Goal: Task Accomplishment & Management: Complete application form

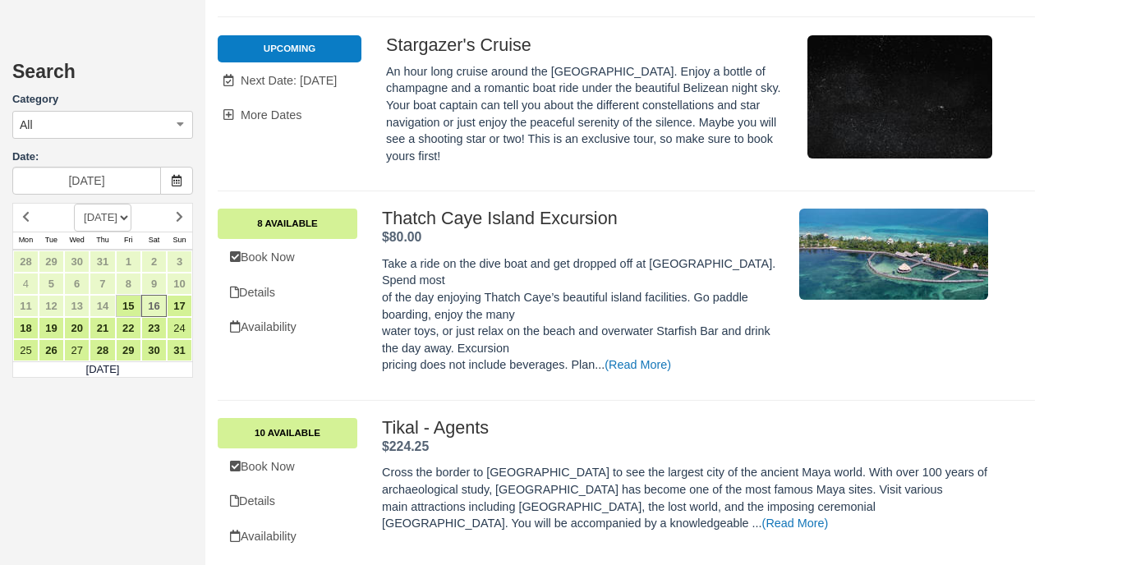
scroll to position [2014, 0]
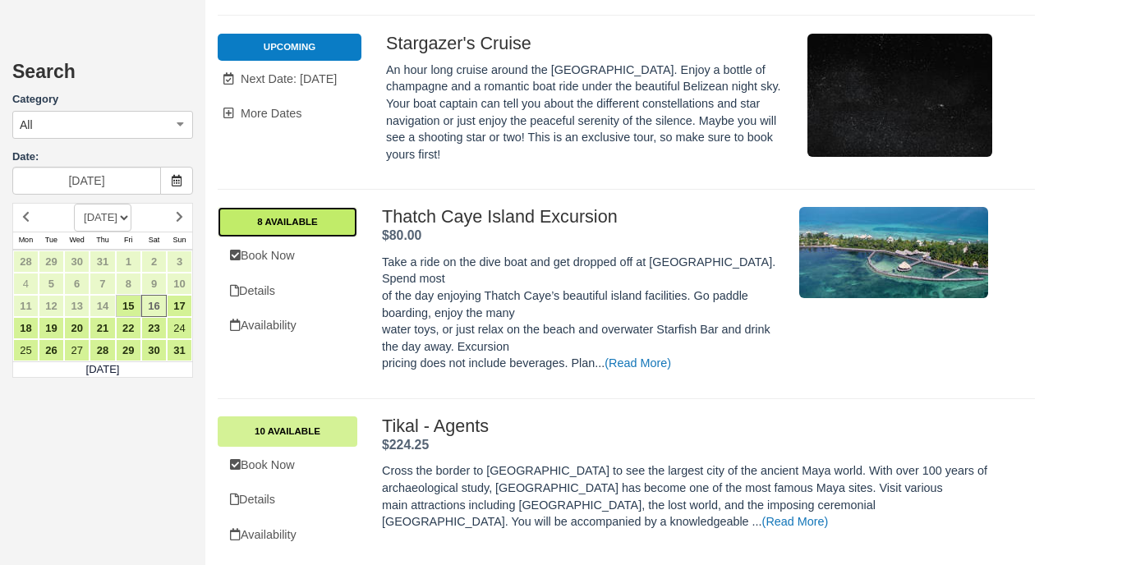
click at [305, 207] on link "8 Available" at bounding box center [288, 222] width 140 height 30
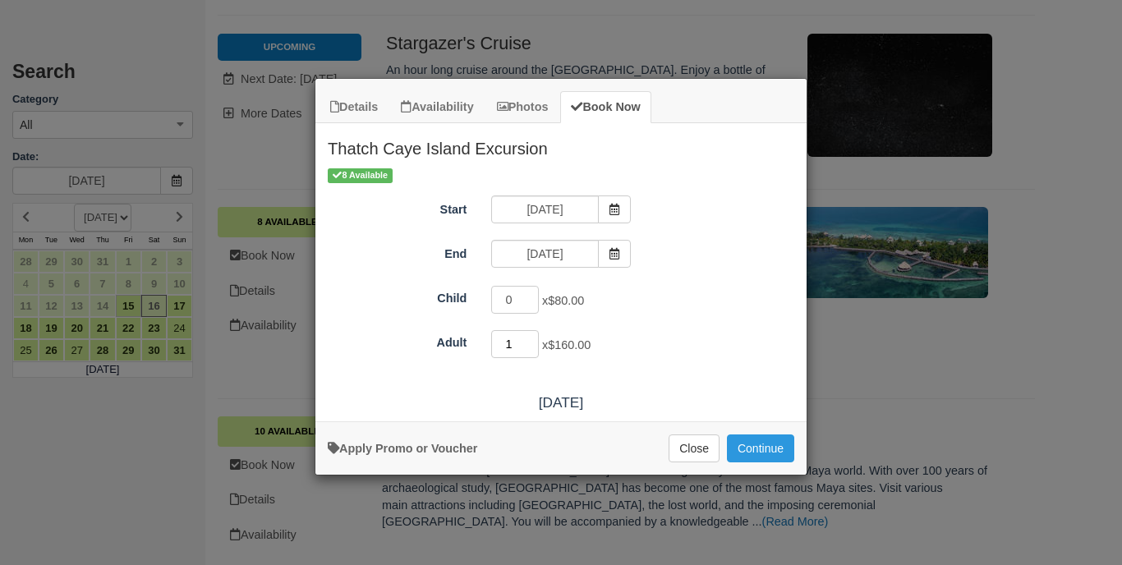
click at [533, 340] on input "1" at bounding box center [515, 344] width 48 height 28
click at [533, 340] on input "2" at bounding box center [515, 344] width 48 height 28
type input "3"
click at [533, 340] on input "3" at bounding box center [515, 344] width 48 height 28
click at [769, 461] on button "Continue" at bounding box center [760, 448] width 67 height 28
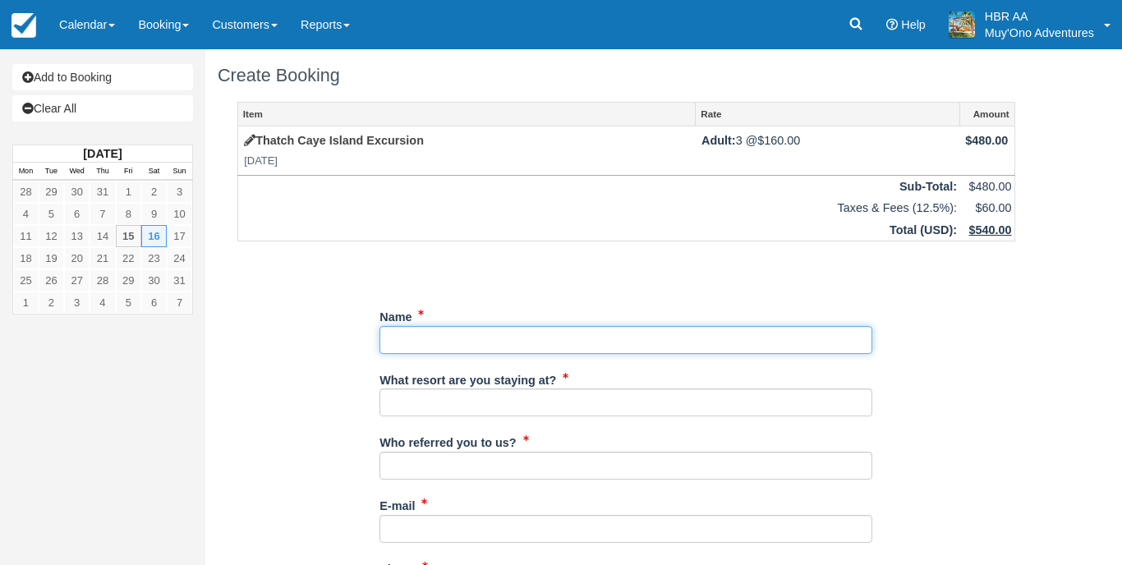
click at [568, 336] on input "Name" at bounding box center [625, 340] width 493 height 28
type input "[PERSON_NAME]"
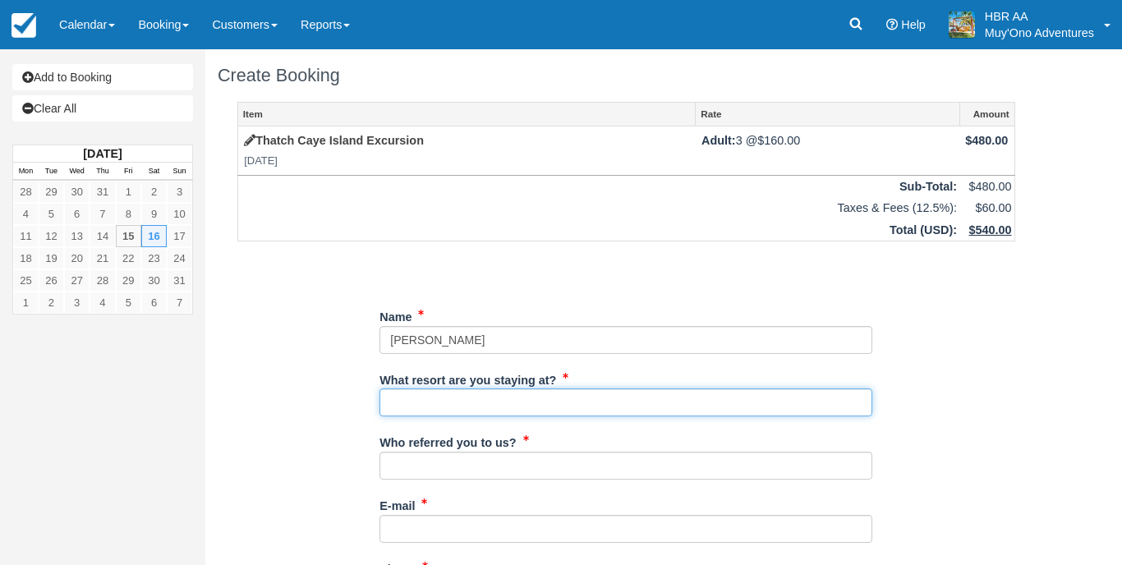
click at [538, 405] on input "What resort are you staying at?" at bounding box center [625, 402] width 493 height 28
type input "[PERSON_NAME][GEOGRAPHIC_DATA]"
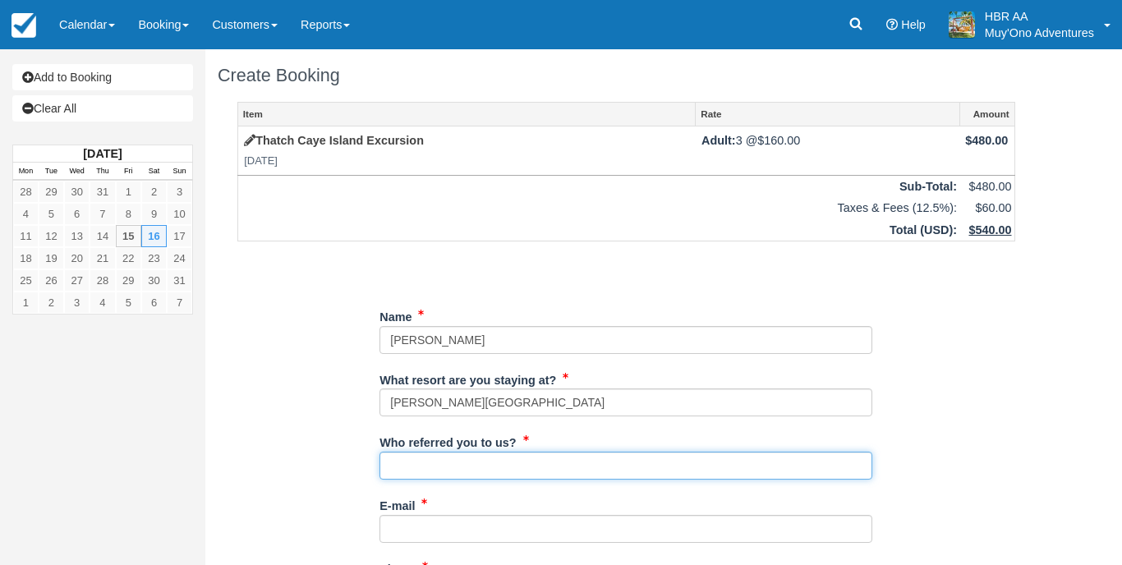
click at [501, 463] on input "Who referred you to us?" at bounding box center [625, 466] width 493 height 28
type input "K.C"
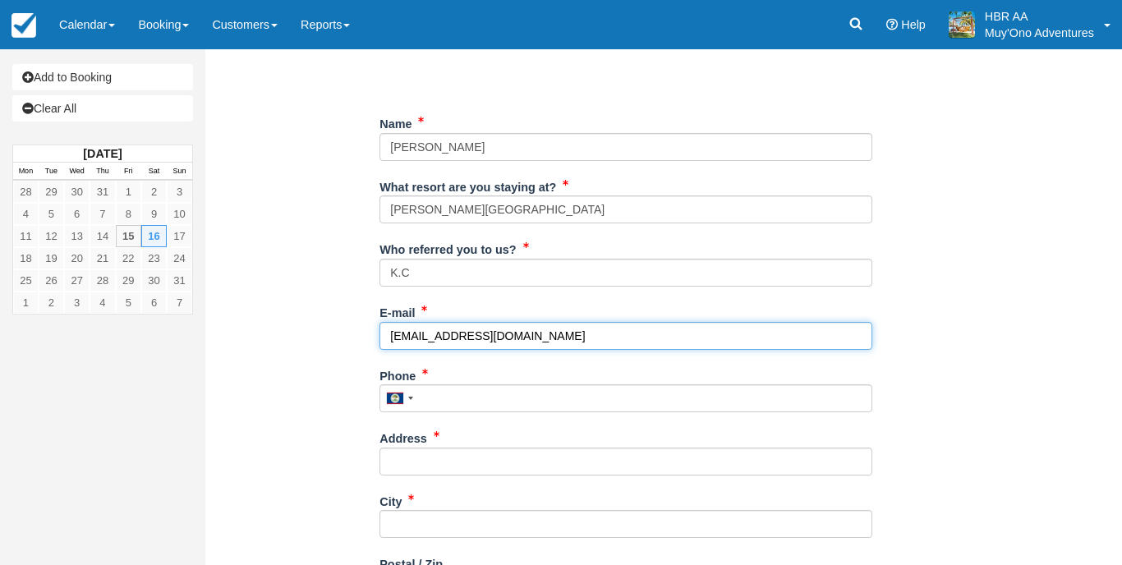
scroll to position [194, 0]
type input "[EMAIL_ADDRESS][DOMAIN_NAME]"
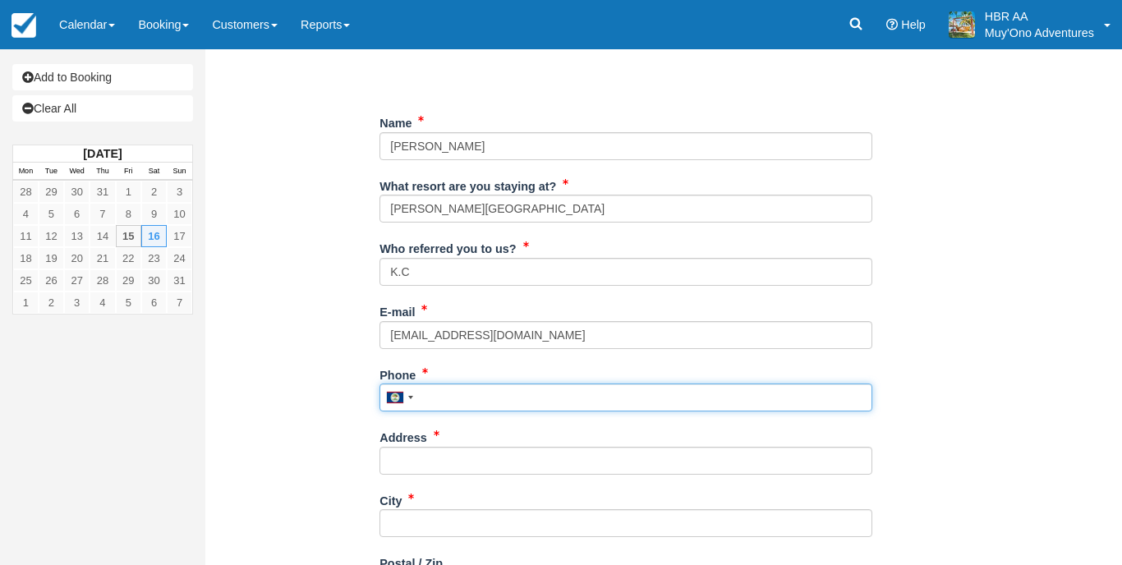
type input "^"
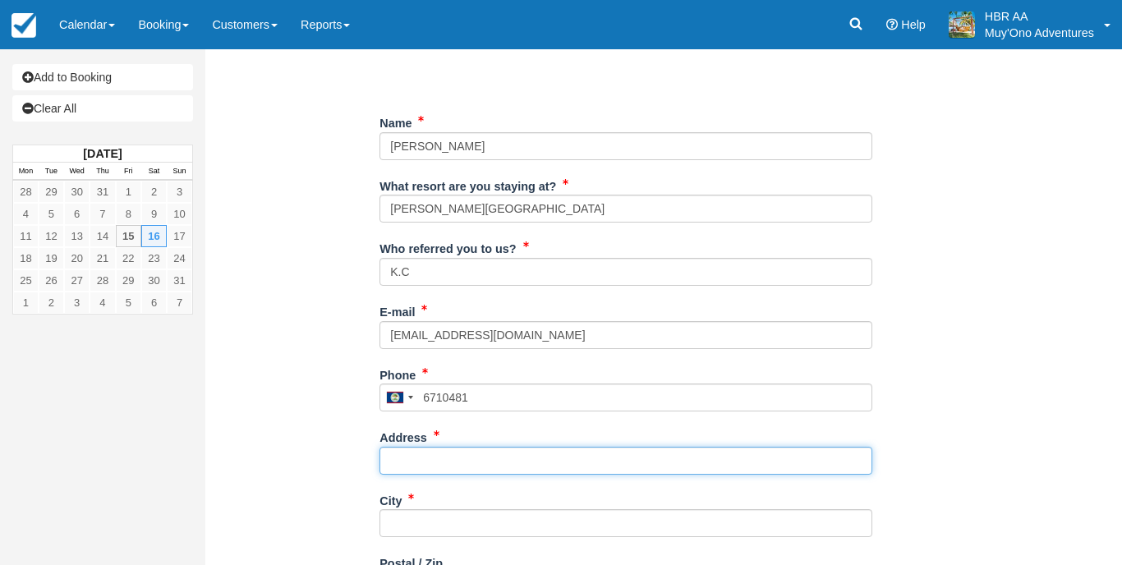
type input "671-0481"
type input "[PERSON_NAME]"
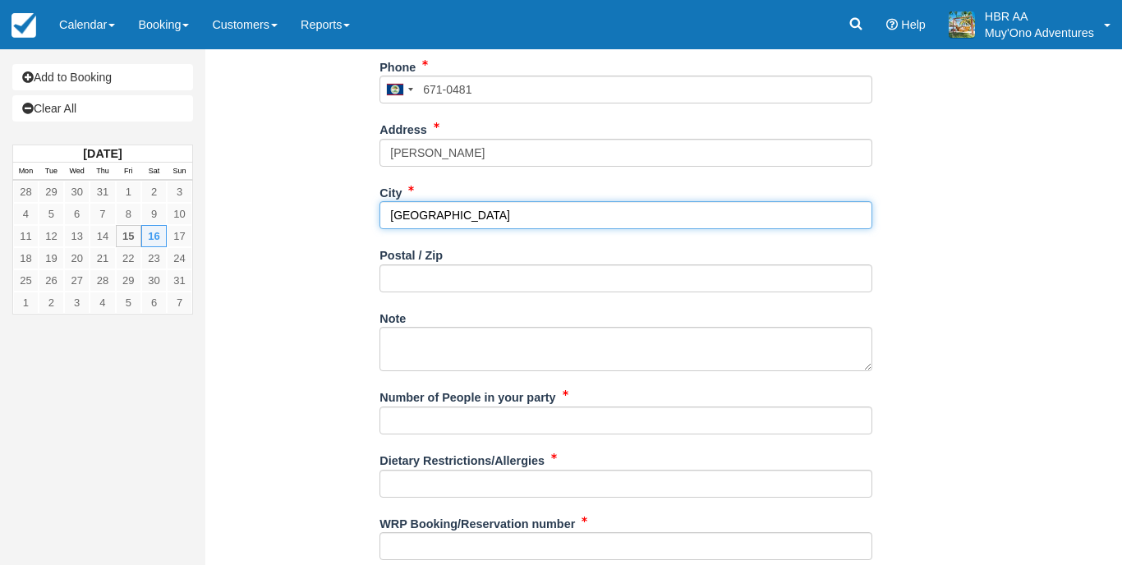
scroll to position [510, 0]
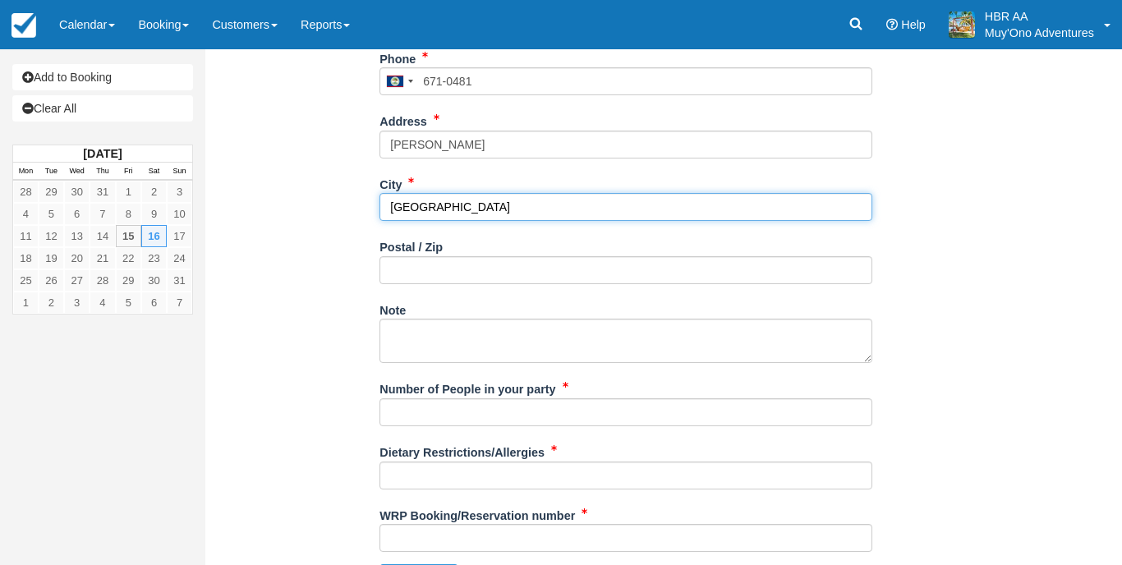
type input "[GEOGRAPHIC_DATA]"
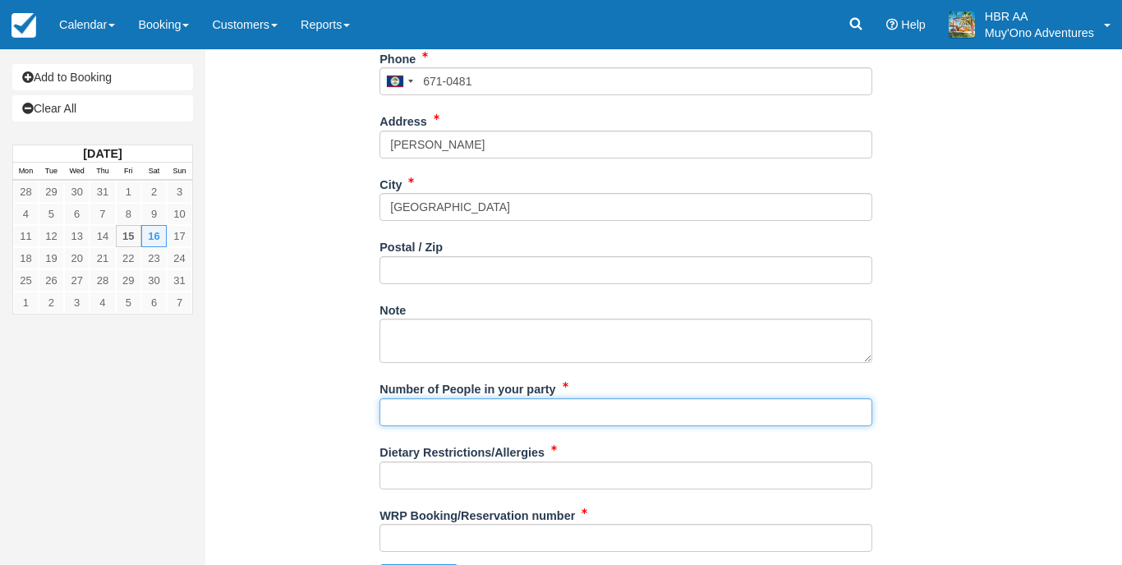
click at [467, 398] on input "Number of People in your party" at bounding box center [625, 412] width 493 height 28
type input "3px"
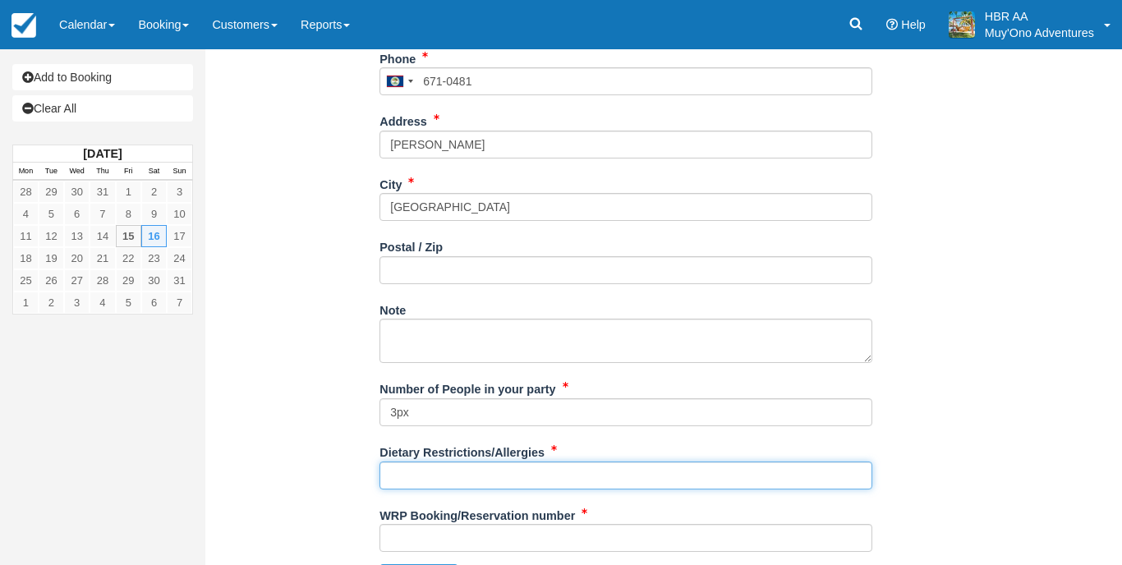
click at [478, 461] on input "Dietary Restrictions/Allergies" at bounding box center [625, 475] width 493 height 28
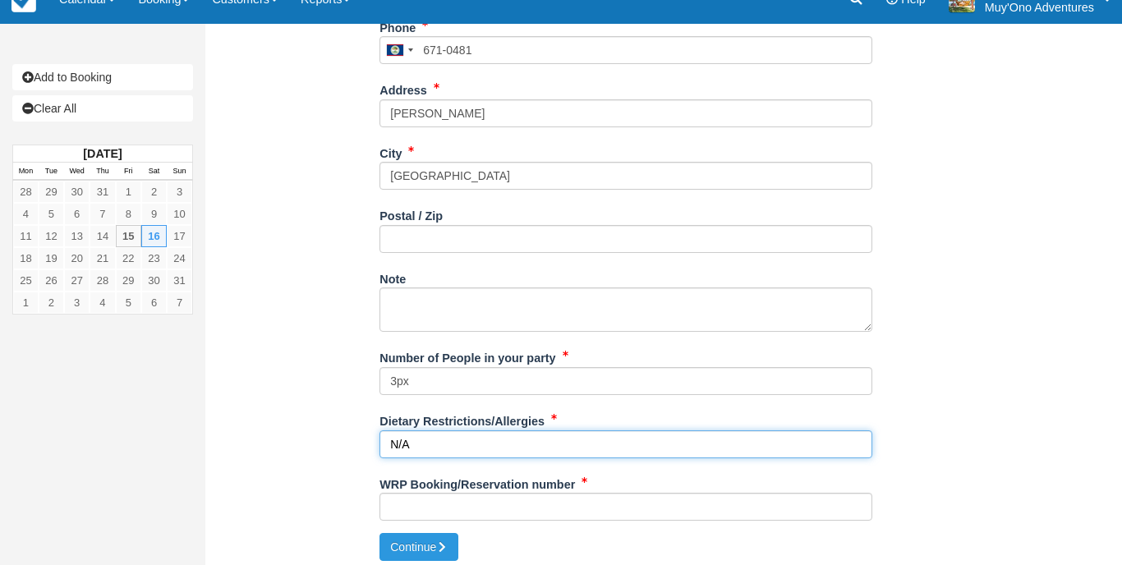
scroll to position [540, 0]
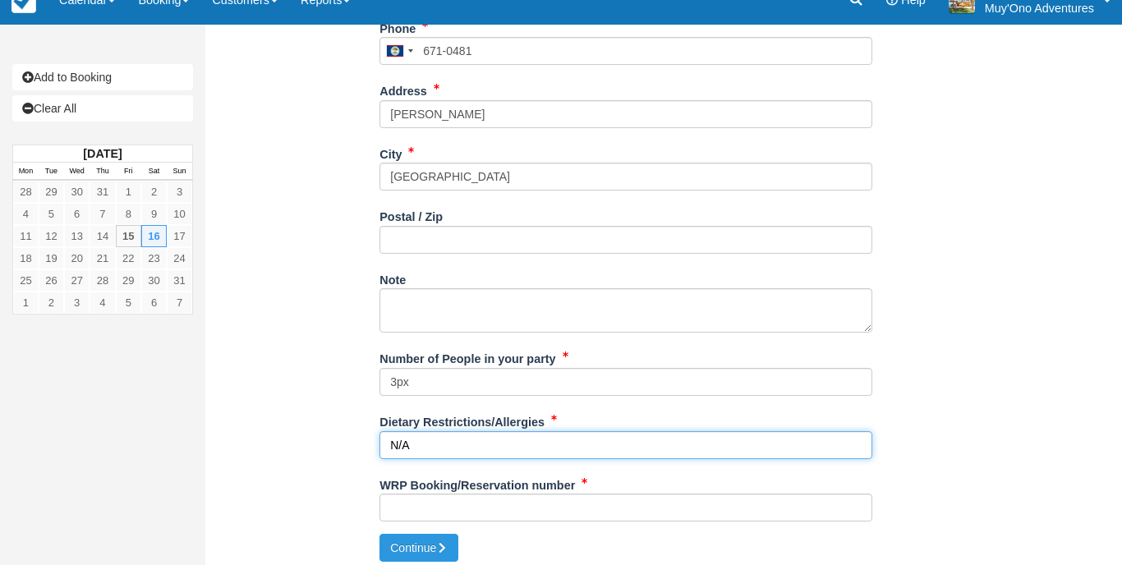
type input "N/A"
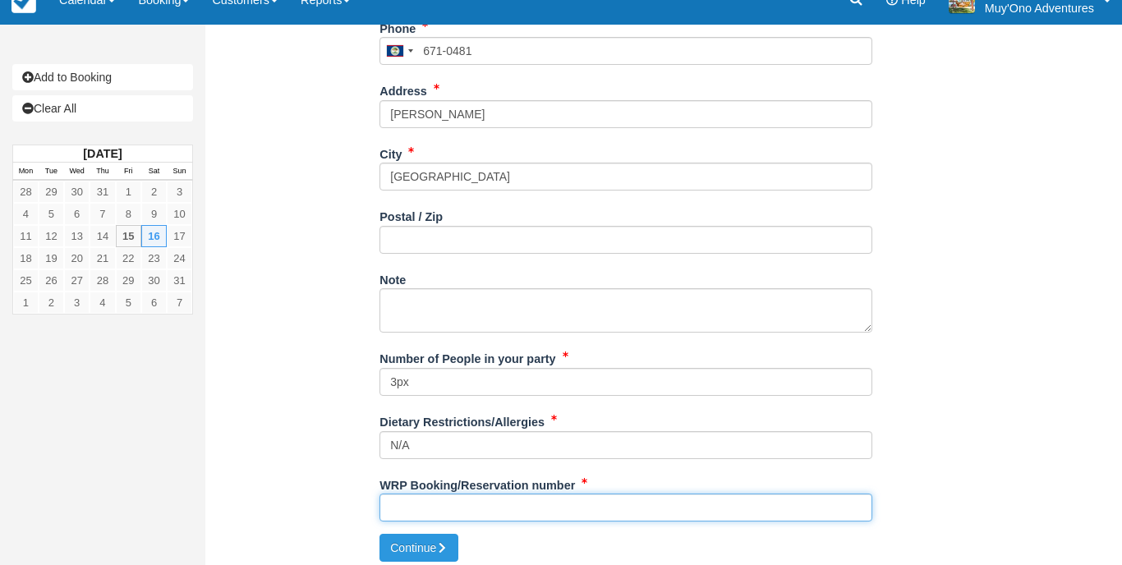
click at [472, 510] on input "WRP Booking/Reservation number" at bounding box center [625, 507] width 493 height 28
click at [468, 493] on input "WRP Booking/Reservation number" at bounding box center [625, 507] width 493 height 28
paste input "BB25080418301349"
type input "BB25080418301349"
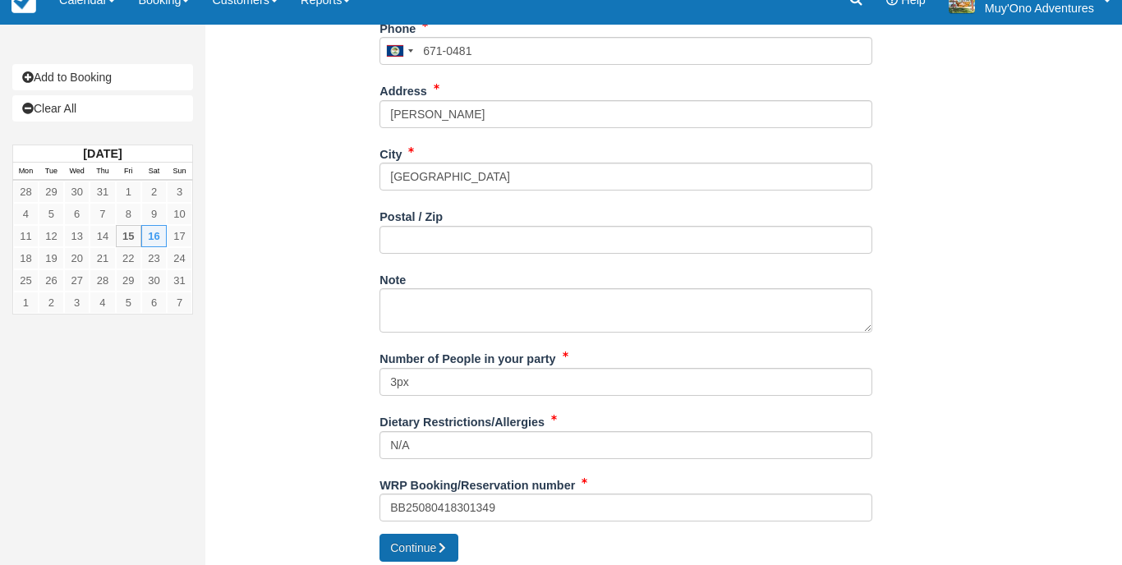
click at [426, 536] on button "Continue" at bounding box center [418, 548] width 79 height 28
type input "+5016710481"
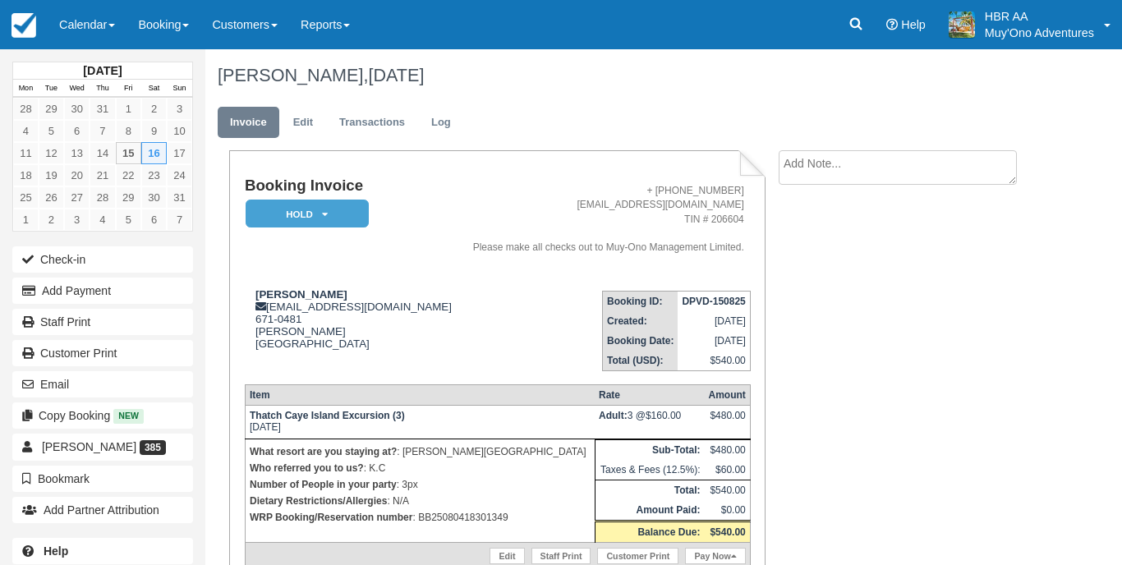
click at [333, 220] on em "HOLD" at bounding box center [307, 214] width 123 height 29
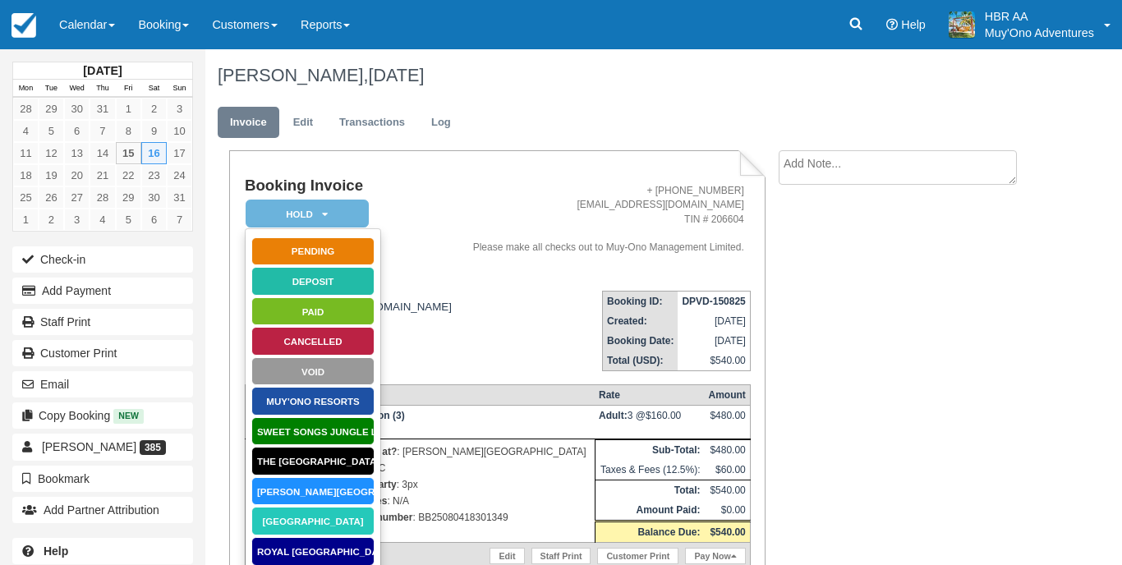
click at [320, 501] on link "[PERSON_NAME][GEOGRAPHIC_DATA]" at bounding box center [312, 491] width 123 height 29
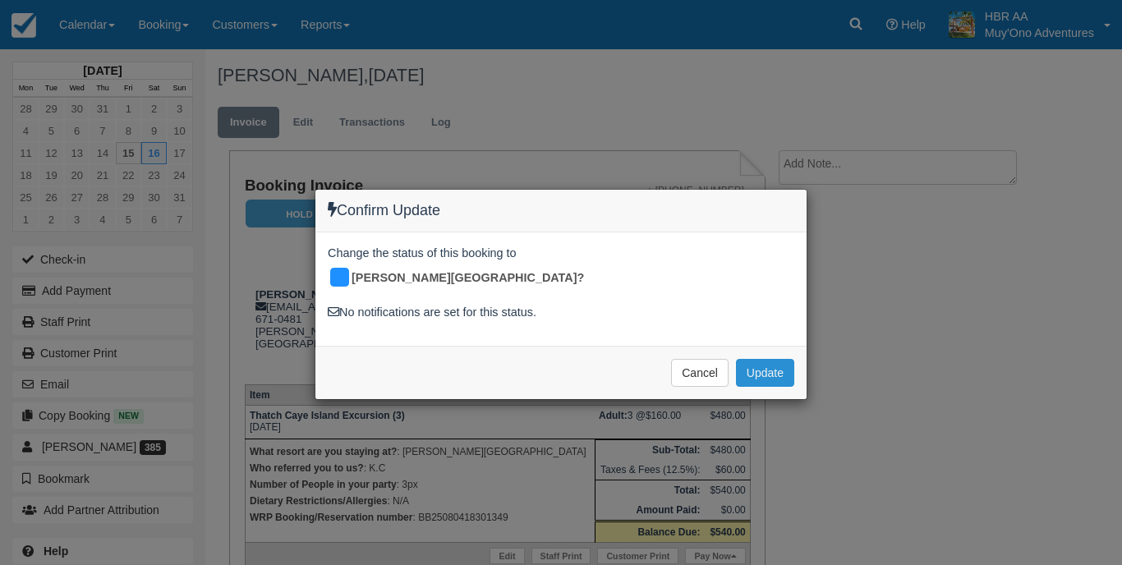
click at [755, 359] on button "Update" at bounding box center [765, 373] width 58 height 28
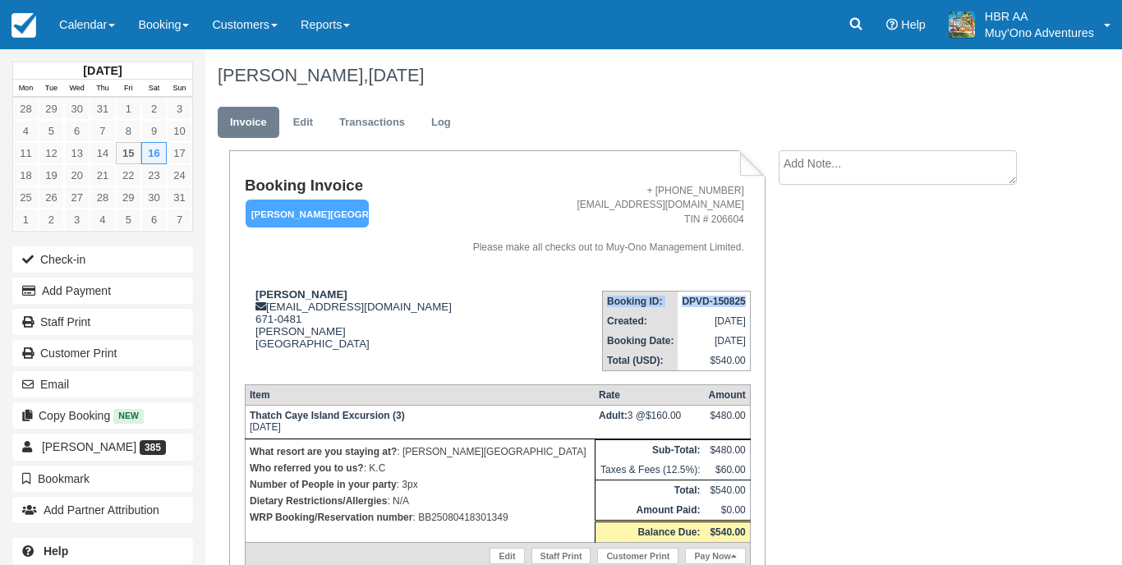
drag, startPoint x: 747, startPoint y: 305, endPoint x: 688, endPoint y: 250, distance: 80.8
click at [742, 262] on tbody "Booking Invoice [PERSON_NAME][GEOGRAPHIC_DATA]   Pending HOLD Deposit Paid Canc…" at bounding box center [498, 274] width 506 height 194
